Goal: Navigation & Orientation: Find specific page/section

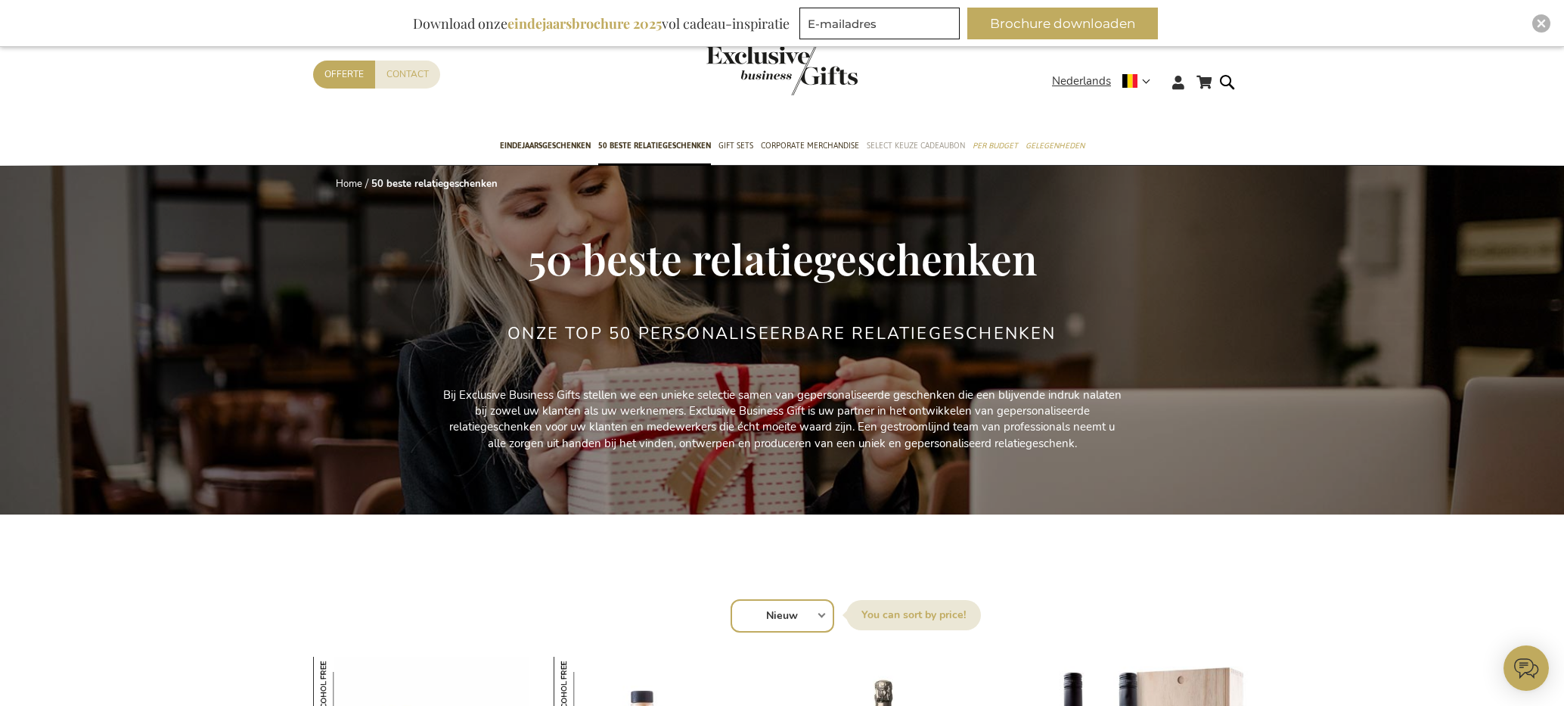
click at [903, 148] on span "Select Keuze Cadeaubon" at bounding box center [916, 146] width 98 height 16
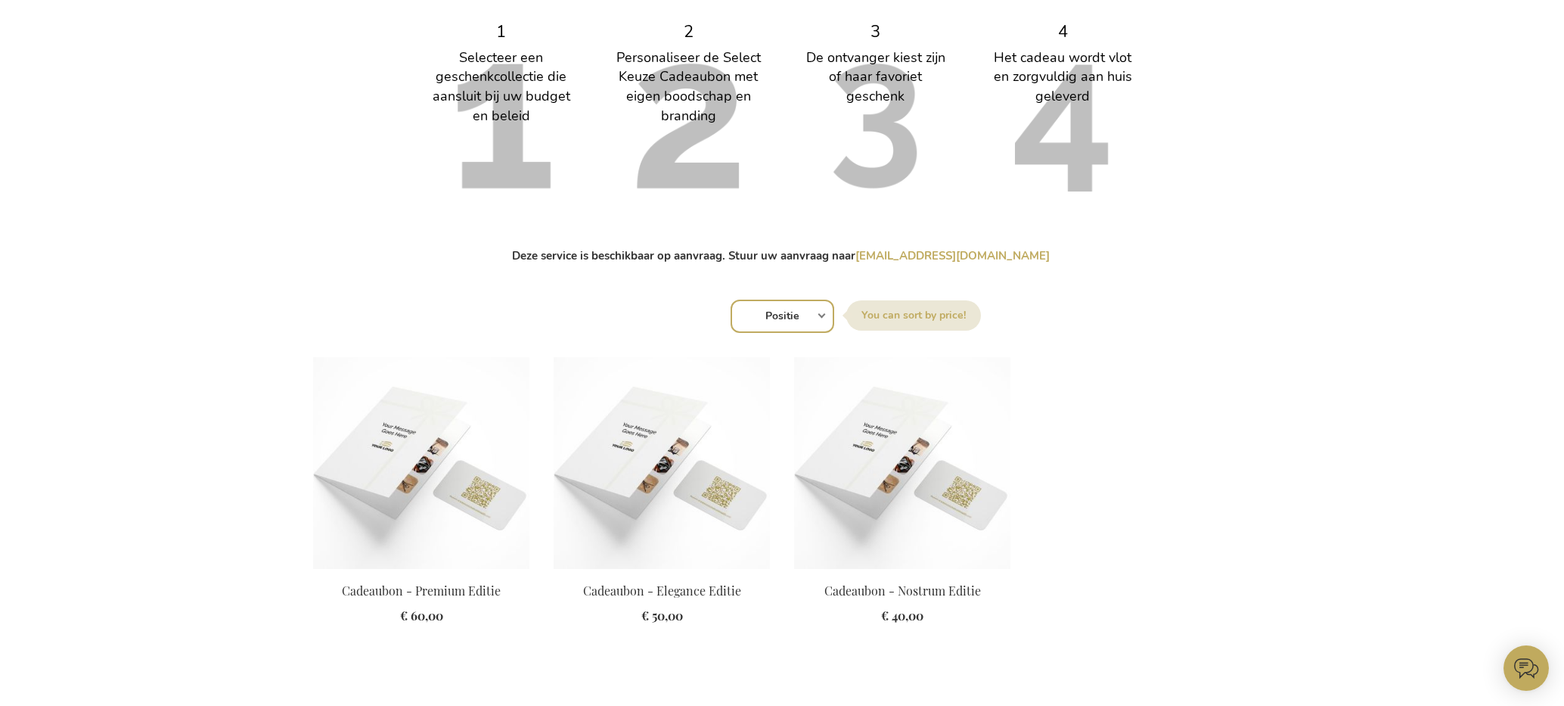
scroll to position [779, 0]
